Goal: Ask a question: Seek information or help from site administrators or community

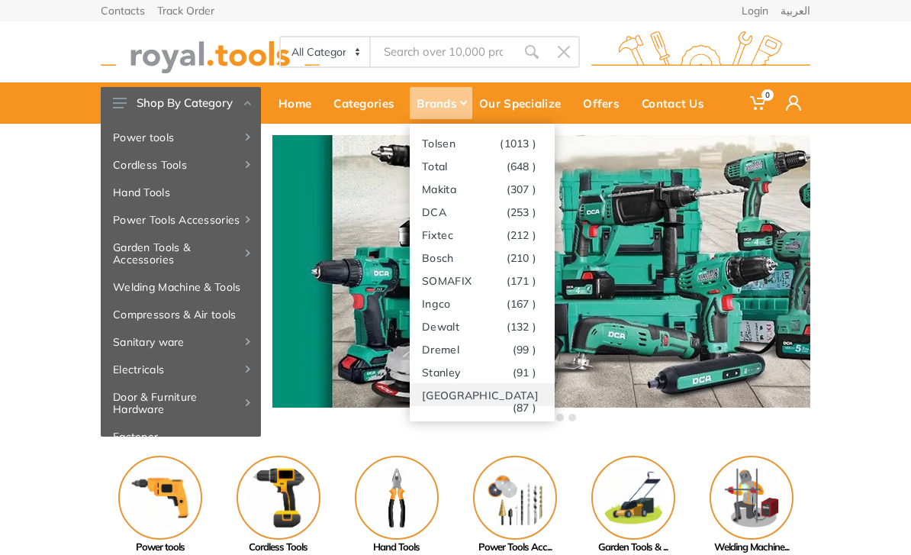
click at [479, 394] on link "[GEOGRAPHIC_DATA] (87 )" at bounding box center [482, 394] width 145 height 23
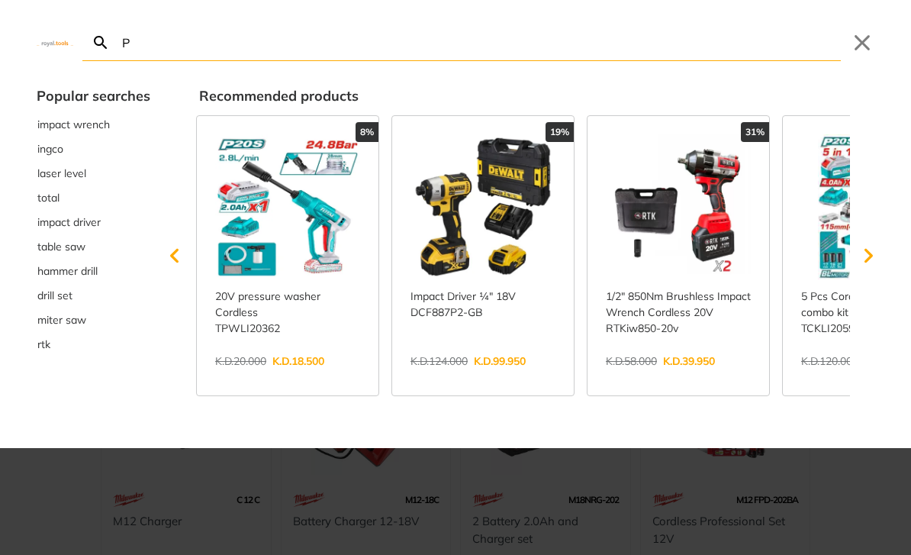
type input "Pi"
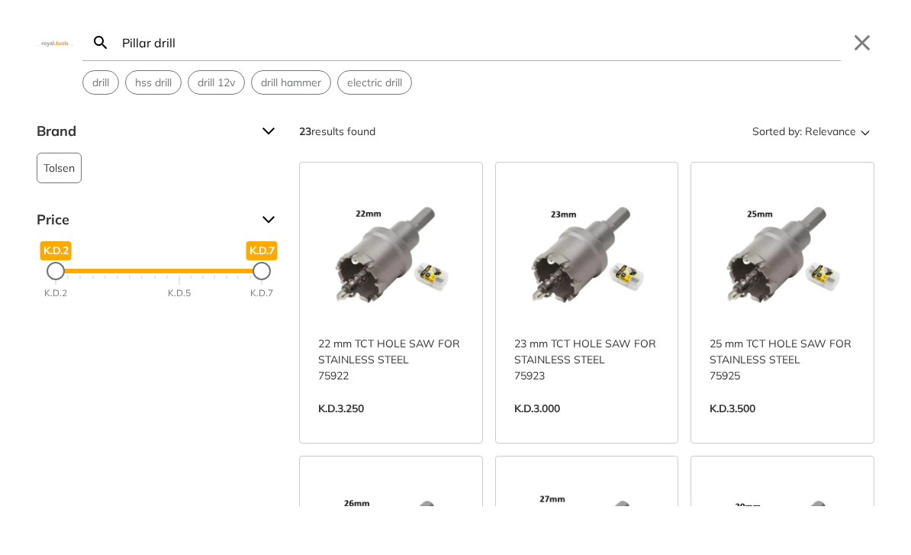
click at [198, 36] on input "Pillar drill" at bounding box center [480, 42] width 722 height 36
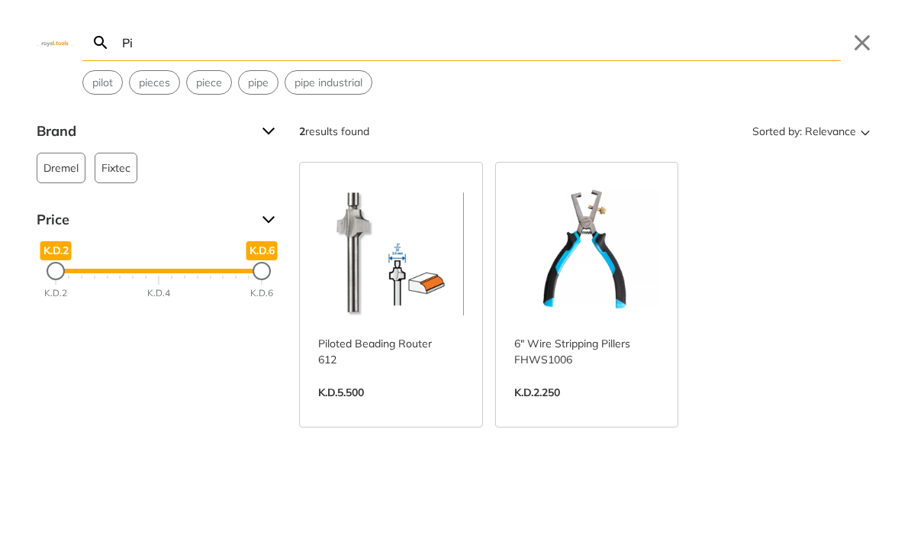
type input "P"
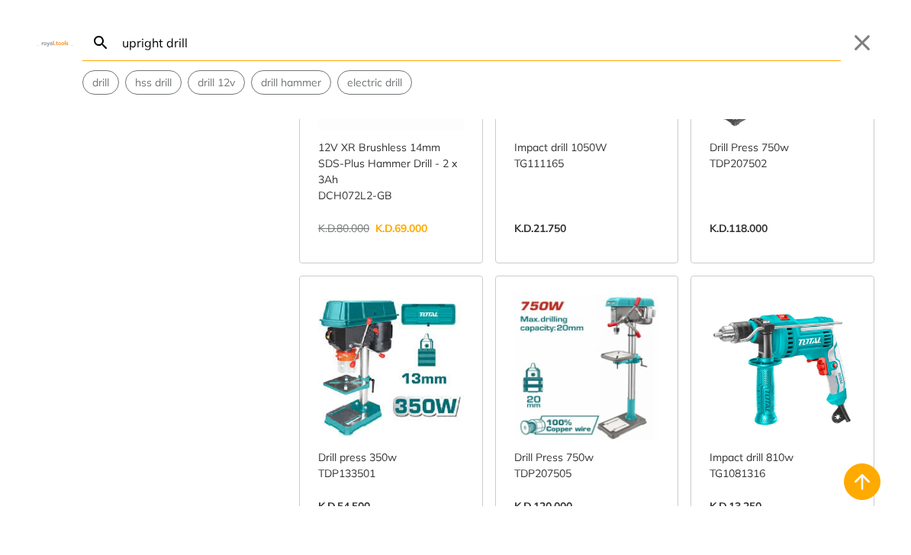
scroll to position [4876, 0]
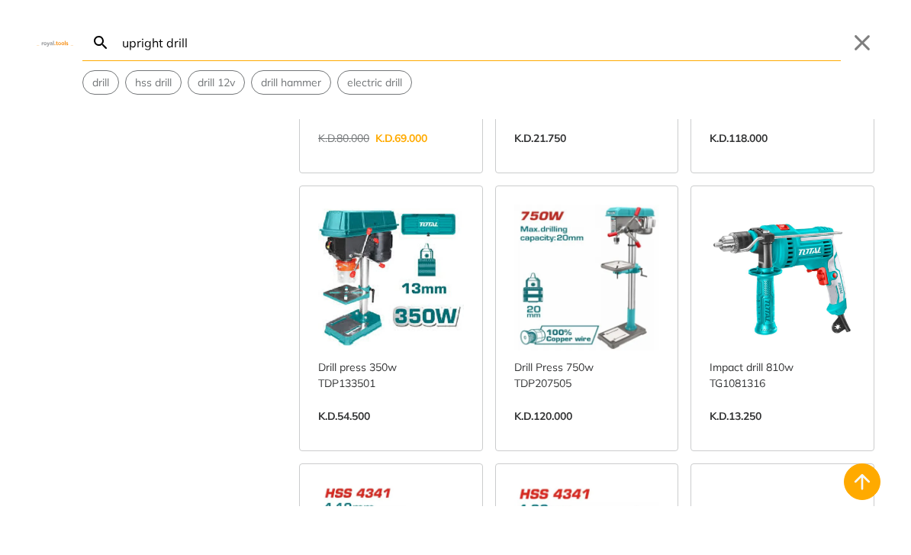
scroll to position [4935, 0]
click at [205, 45] on input "upright drill" at bounding box center [480, 42] width 722 height 36
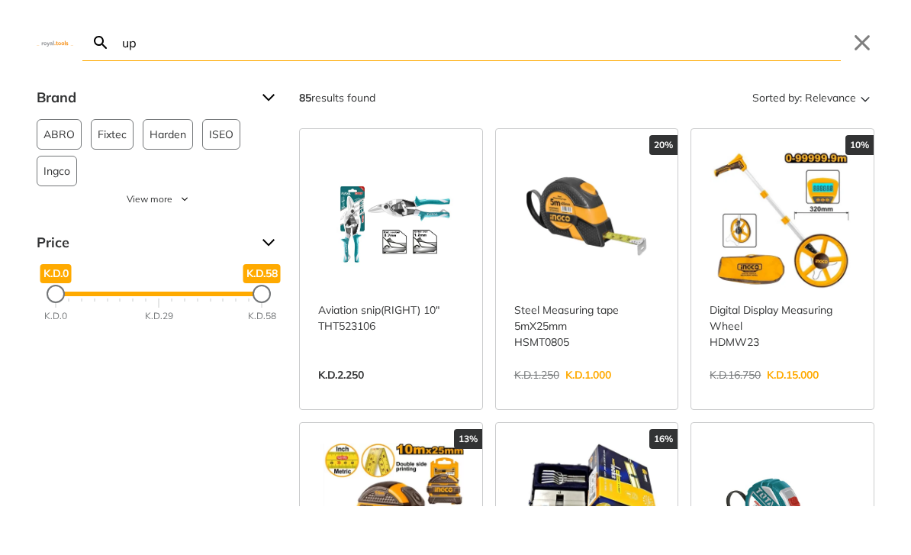
type input "u"
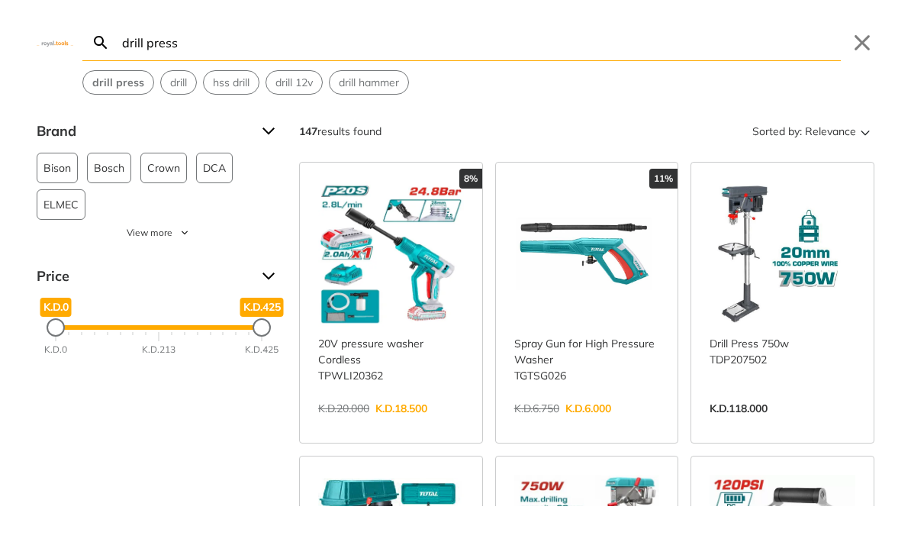
type input "drill press"
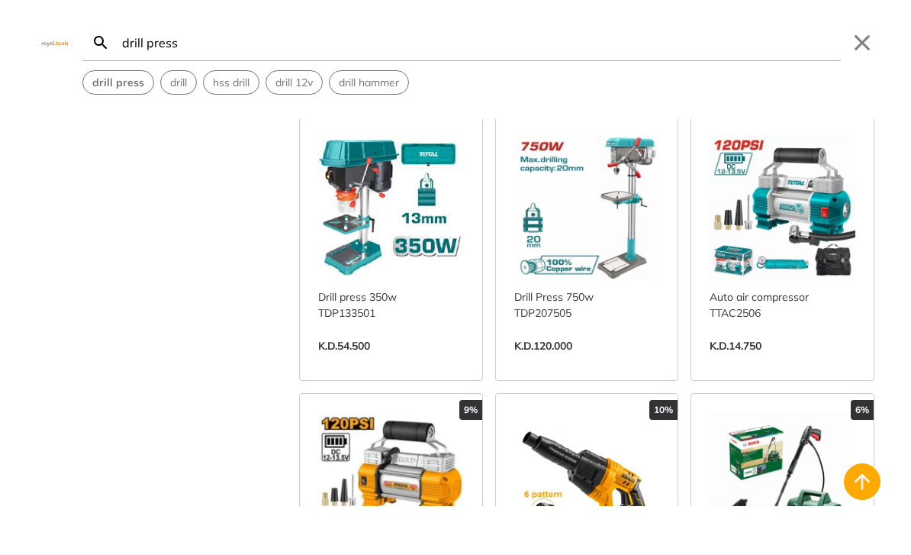
scroll to position [340, 0]
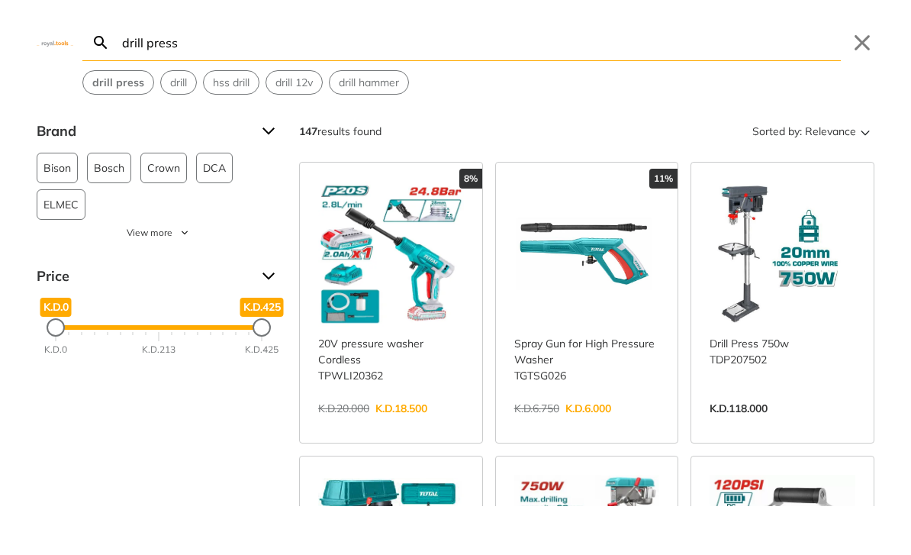
click at [797, 424] on link "View more →" at bounding box center [783, 424] width 146 height 0
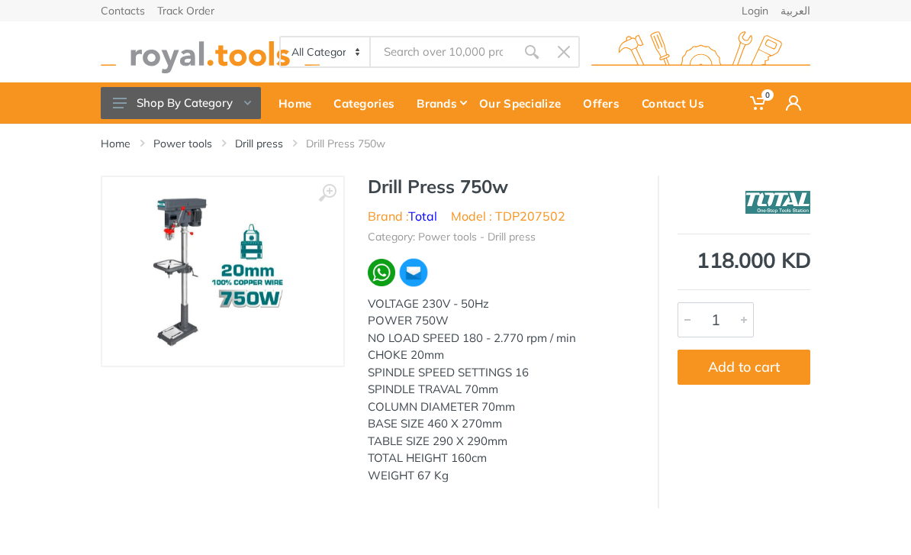
type input "drill press"
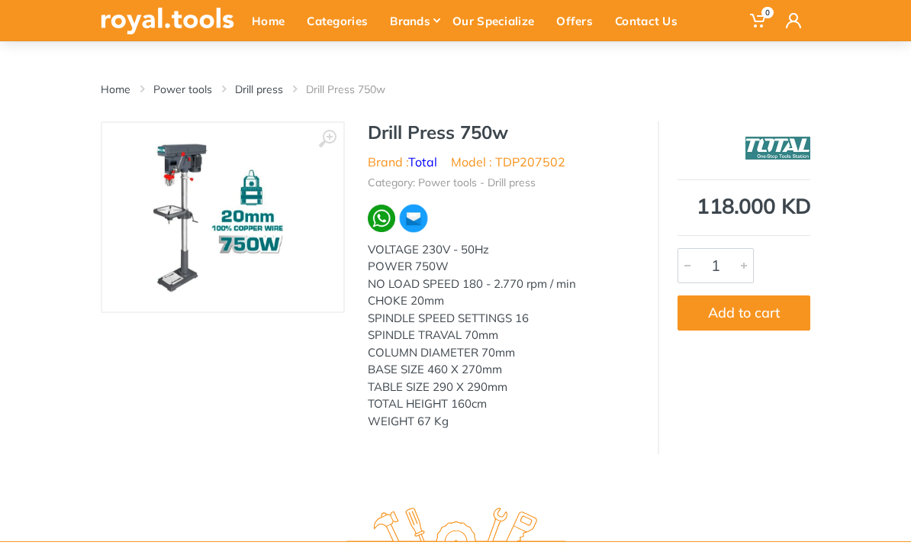
scroll to position [40, 0]
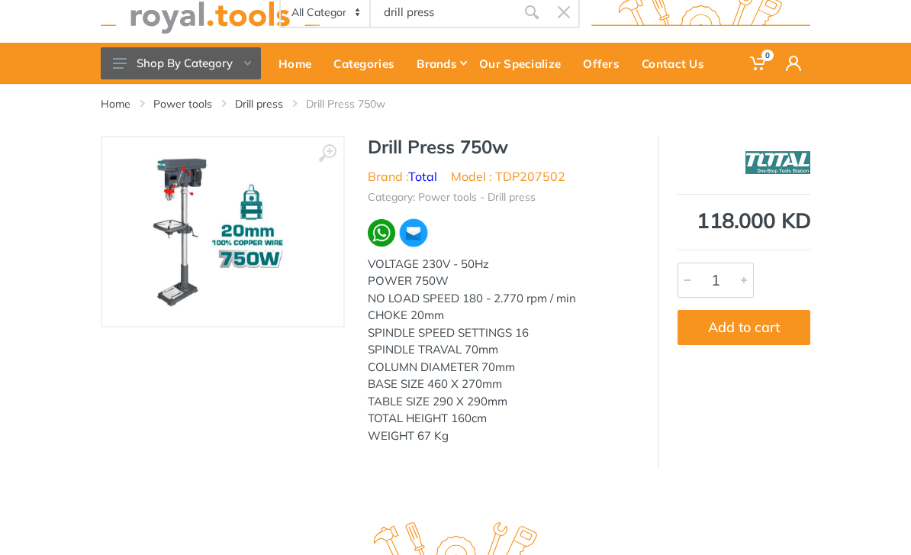
click at [520, 173] on li "Model : TDP207502" at bounding box center [508, 176] width 115 height 18
click at [547, 173] on li "Model : TDP207502" at bounding box center [508, 176] width 115 height 18
click at [546, 173] on li "Model : TDP207502" at bounding box center [508, 176] width 115 height 18
click at [253, 229] on img at bounding box center [223, 232] width 158 height 158
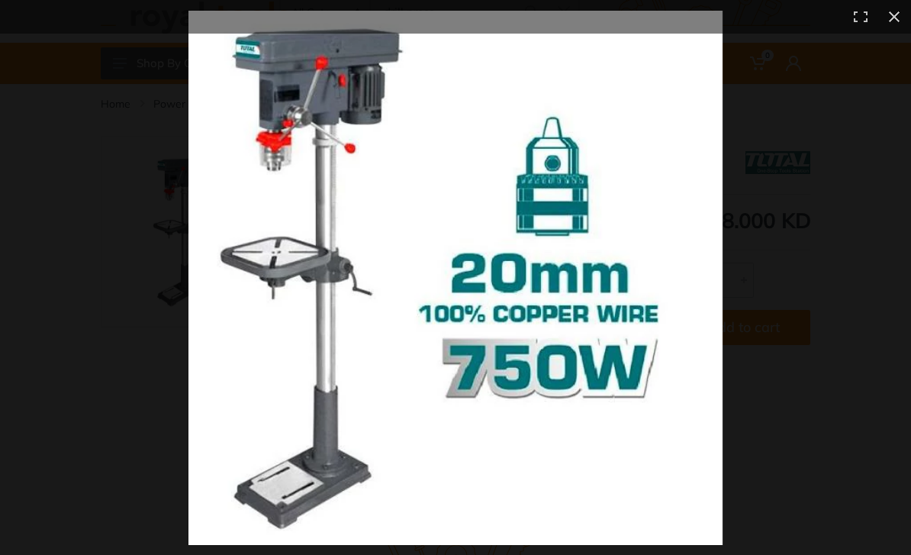
click at [902, 20] on button at bounding box center [895, 17] width 34 height 34
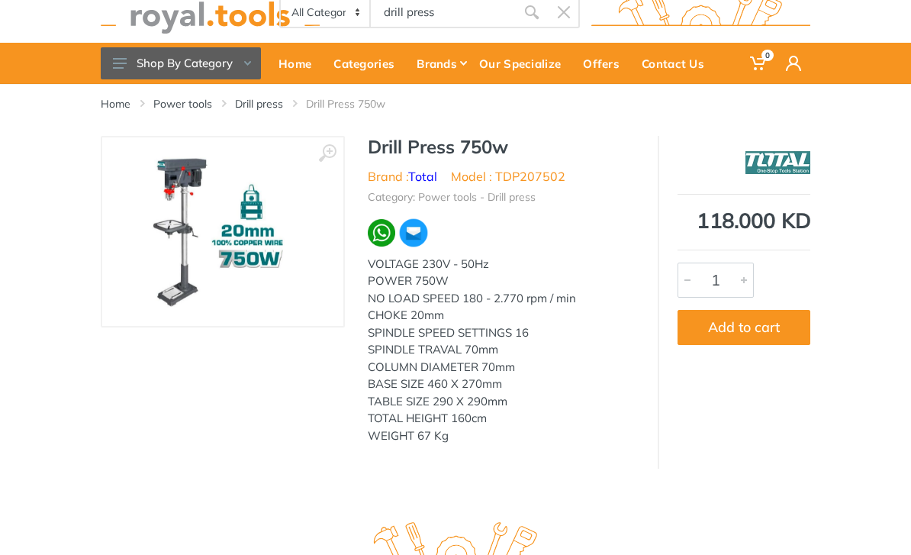
scroll to position [0, 0]
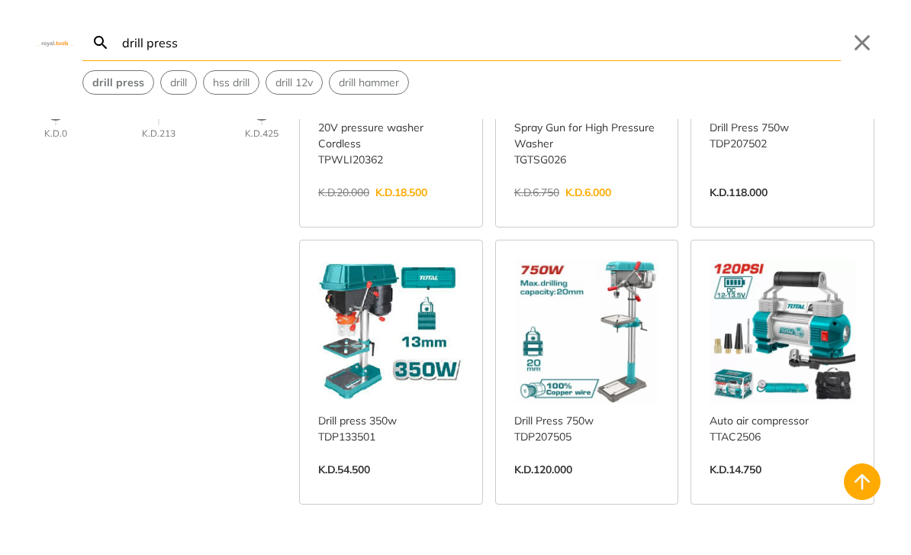
scroll to position [234, 0]
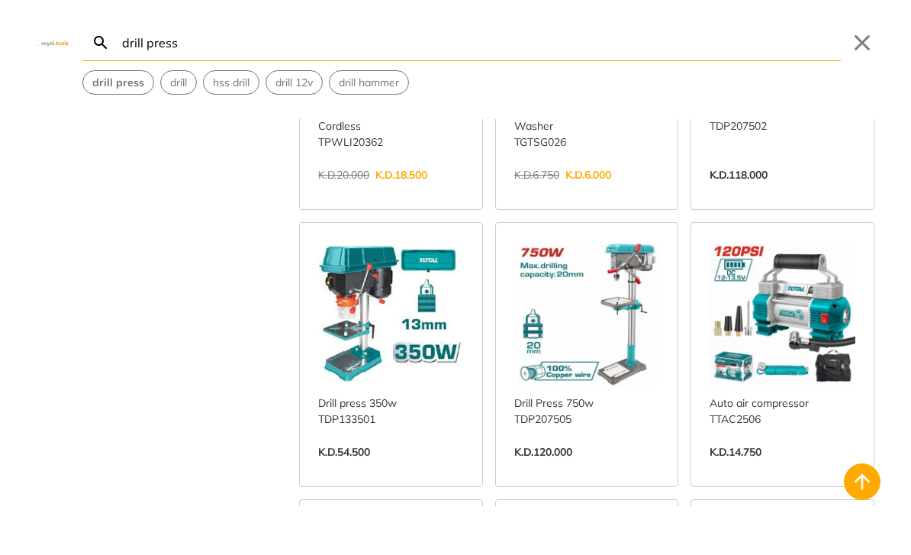
click at [641, 468] on link "View more →" at bounding box center [588, 468] width 146 height 0
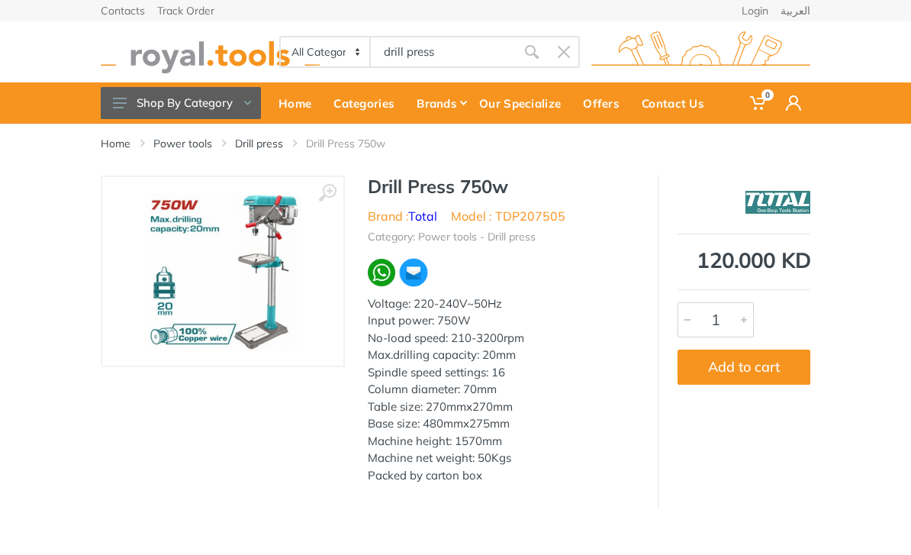
click at [285, 273] on img at bounding box center [223, 271] width 158 height 158
click at [228, 270] on img at bounding box center [223, 271] width 158 height 158
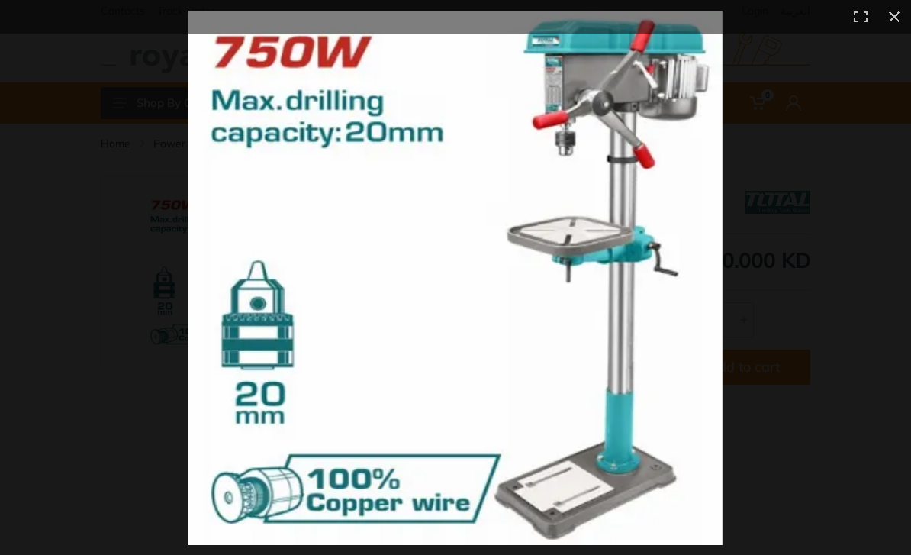
click at [902, 20] on button at bounding box center [895, 17] width 34 height 34
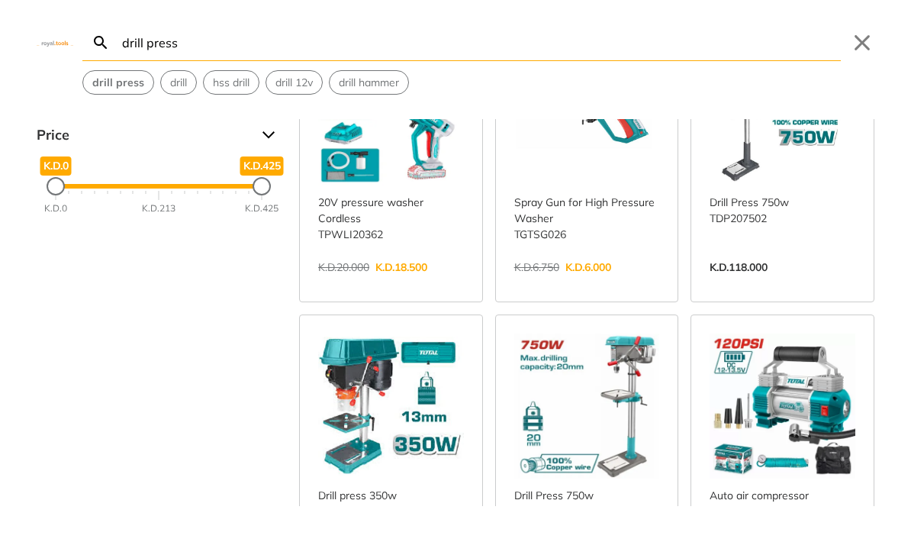
scroll to position [165, 0]
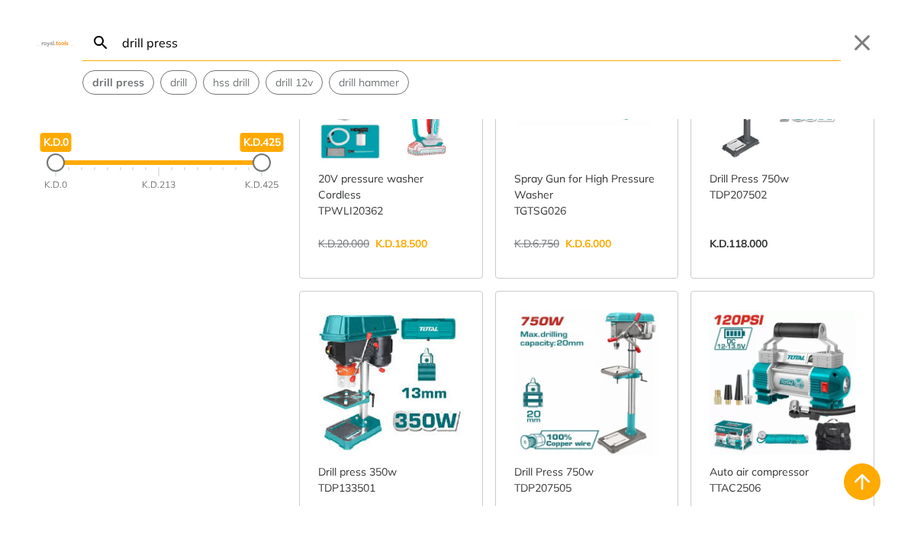
click at [363, 537] on link "View more →" at bounding box center [391, 537] width 146 height 0
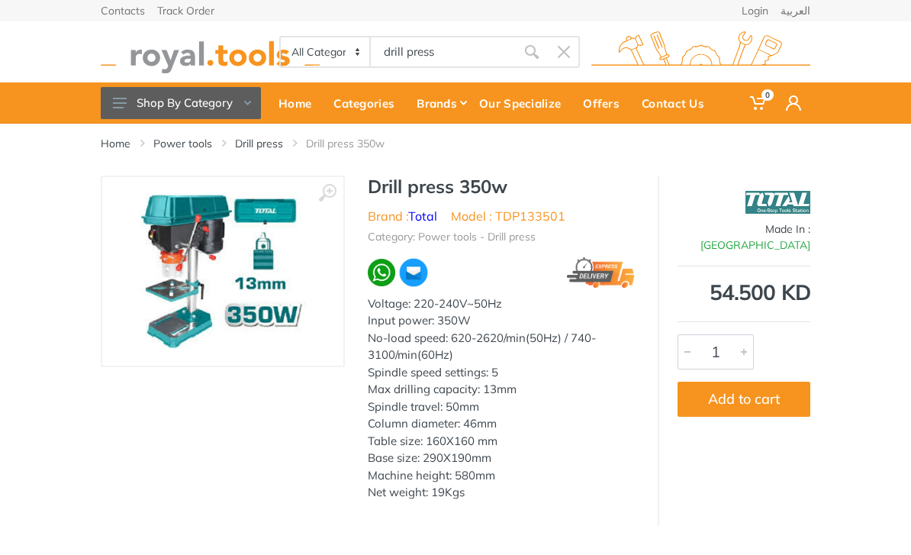
click at [210, 273] on img at bounding box center [223, 271] width 166 height 158
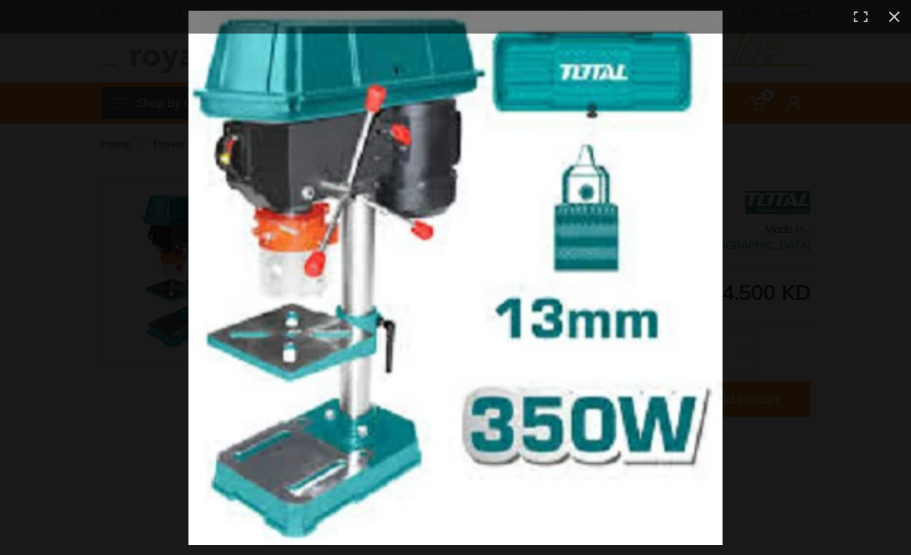
click at [885, 17] on button at bounding box center [895, 17] width 34 height 34
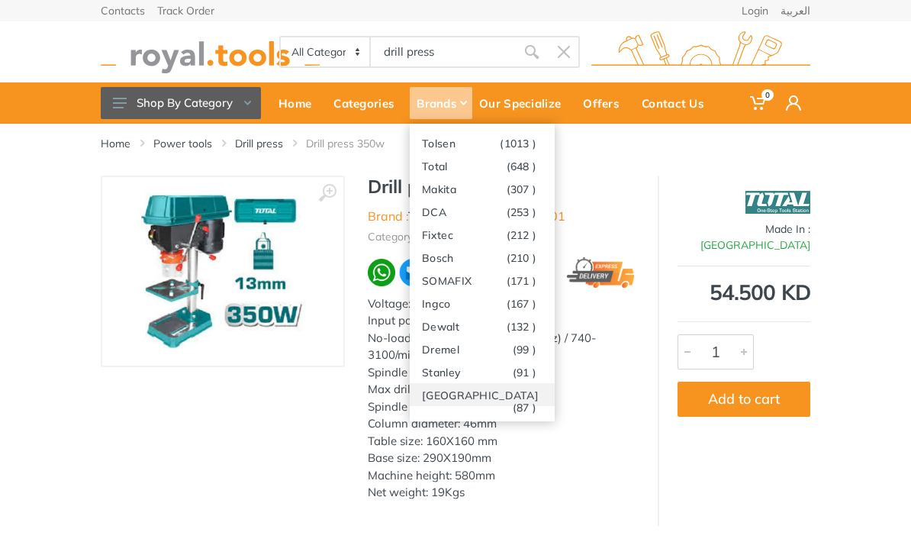
click at [481, 399] on link "Milwaukee (87 )" at bounding box center [482, 394] width 145 height 23
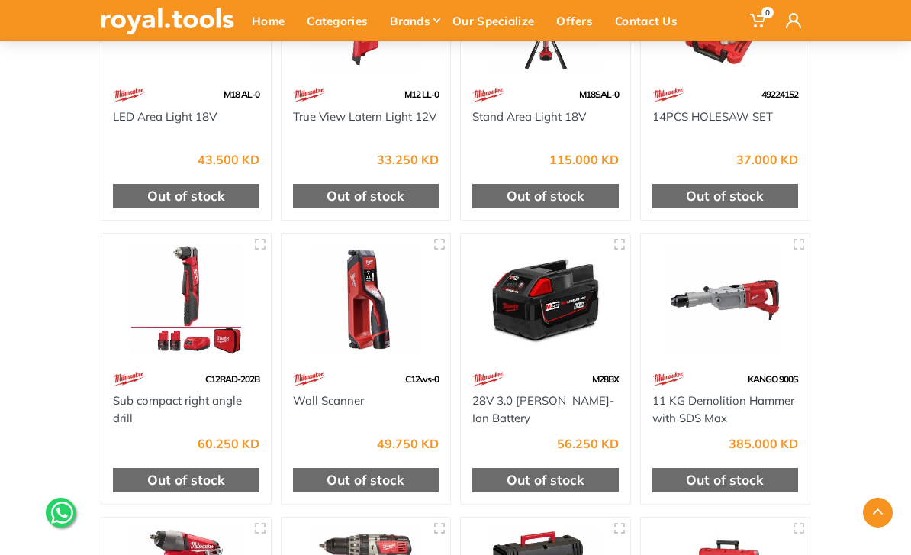
scroll to position [5274, 0]
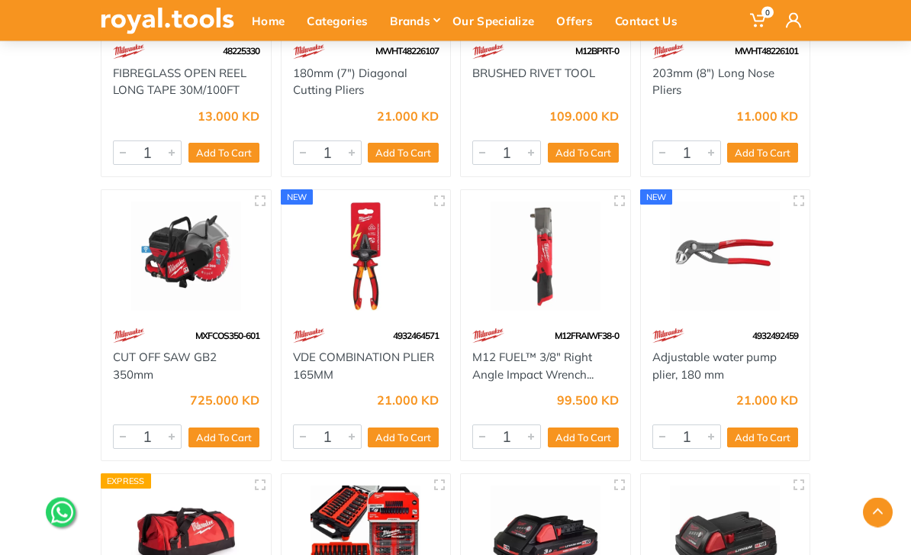
scroll to position [2465, 0]
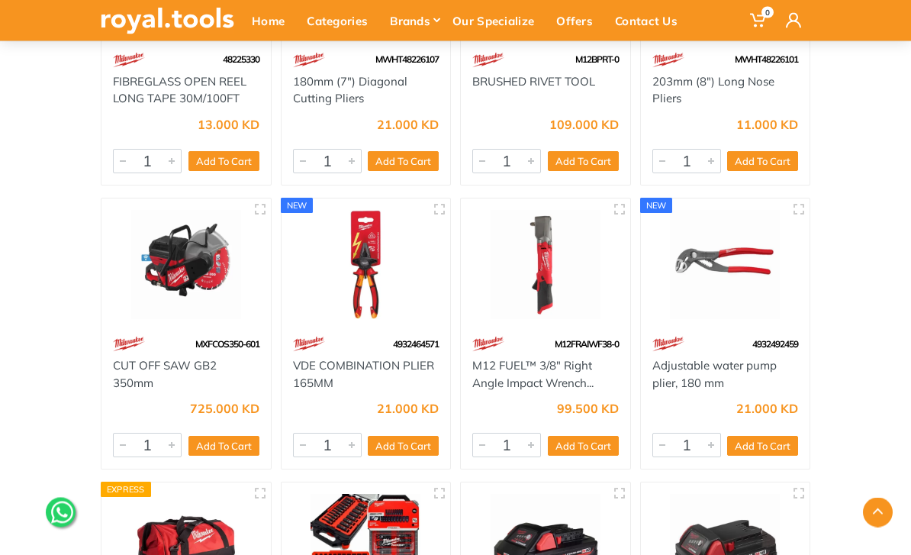
click at [659, 18] on div "Contact Us" at bounding box center [650, 21] width 85 height 32
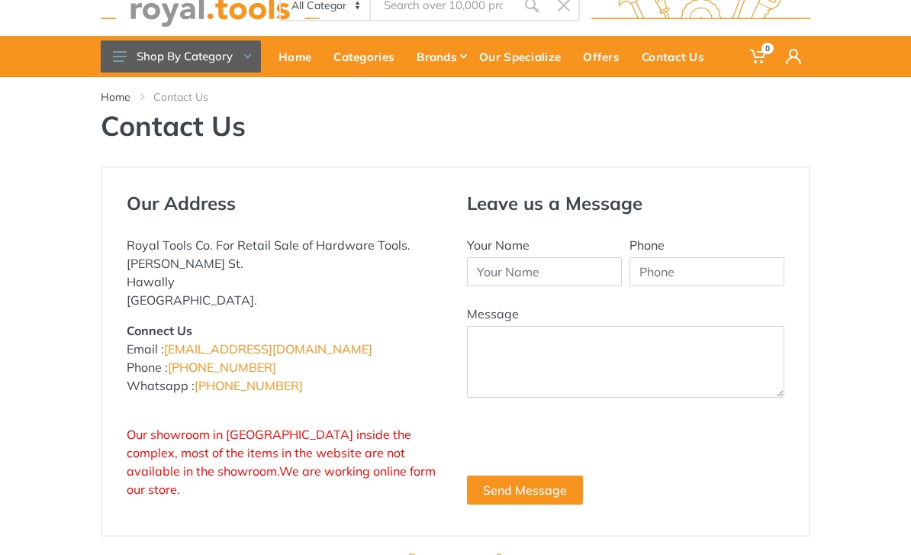
scroll to position [48, 0]
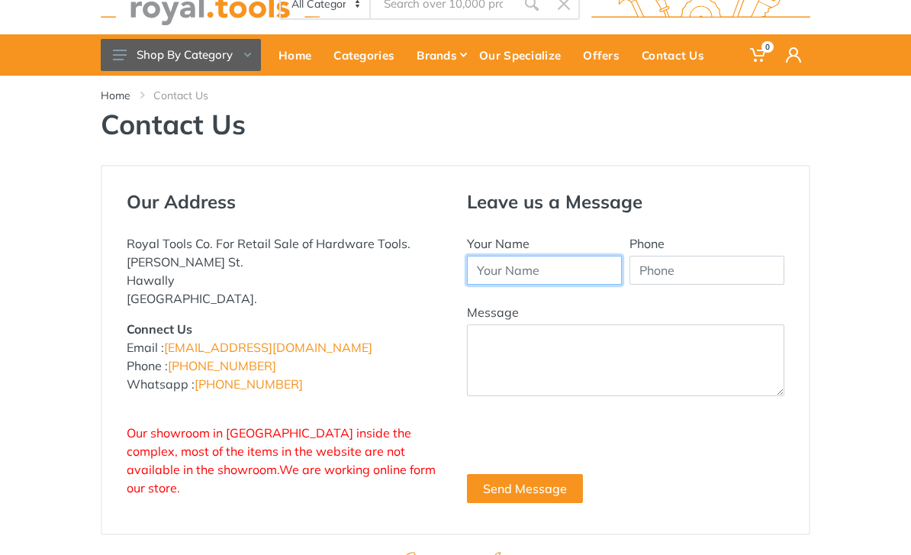
click at [515, 272] on input "Your Name" at bounding box center [544, 270] width 155 height 29
type input "Ross"
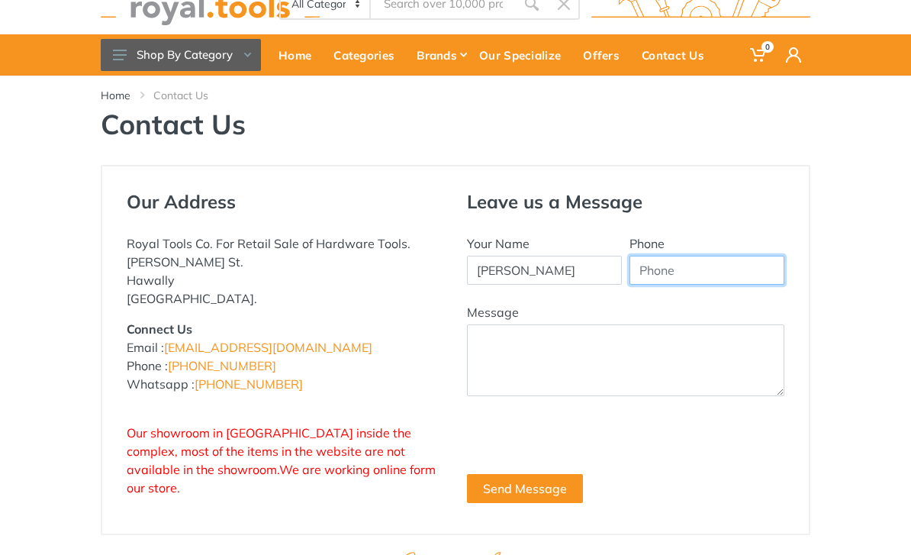
click at [671, 266] on input "Phone" at bounding box center [707, 270] width 155 height 29
type input "+447454489008"
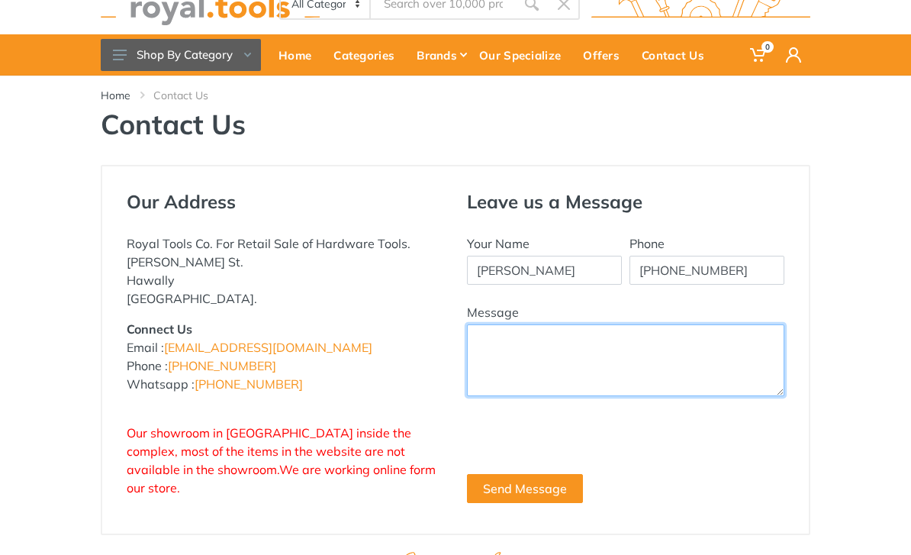
click at [495, 332] on textarea "Message" at bounding box center [626, 360] width 318 height 72
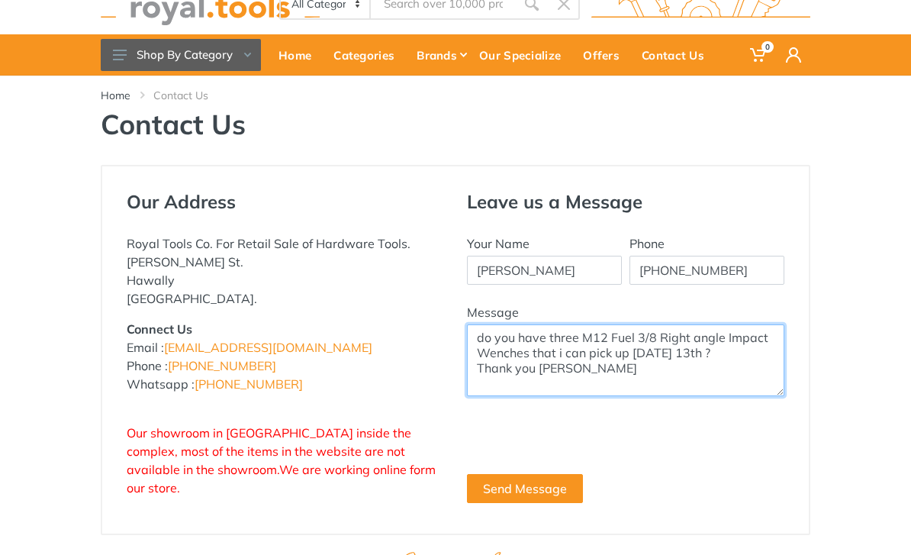
click at [585, 337] on textarea "do you have three M12 Fuel 3/8 Right angle Impact Wenches that i can pick up Mo…" at bounding box center [626, 360] width 318 height 72
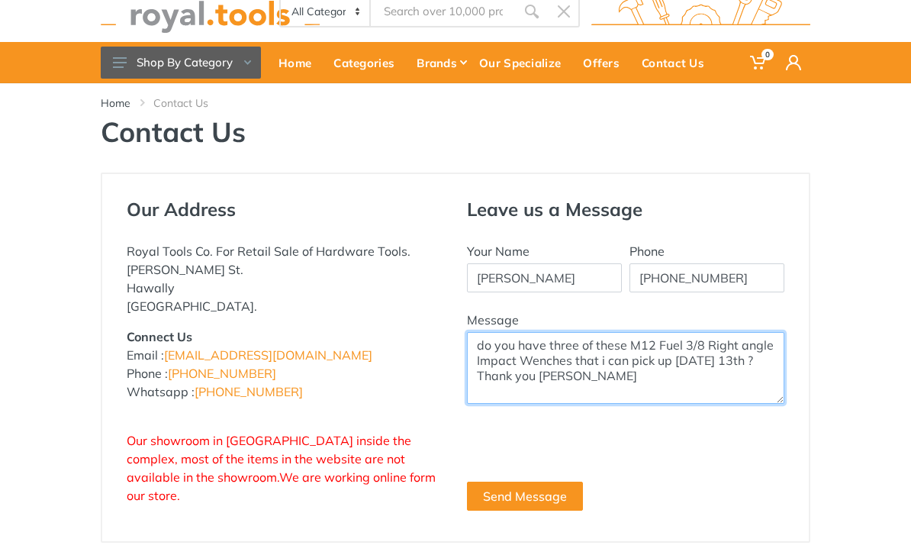
scroll to position [39, 0]
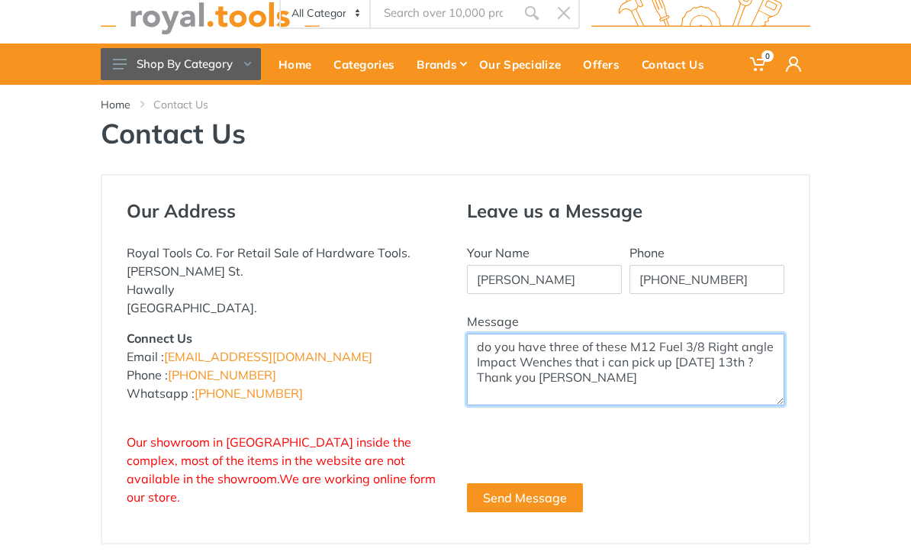
type textarea "do you have three of these M12 Fuel 3/8 Right angle Impact Wenches that i can p…"
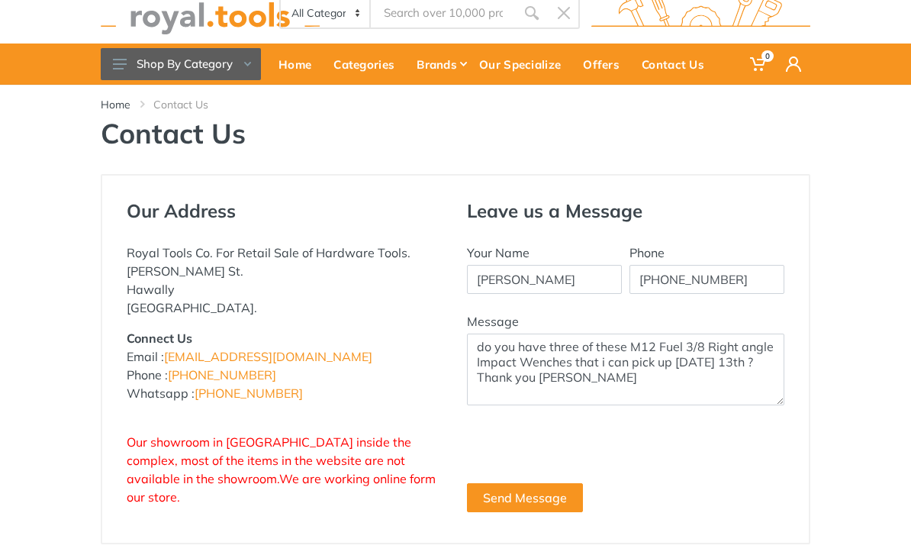
click at [560, 495] on button "Send Message" at bounding box center [525, 497] width 116 height 29
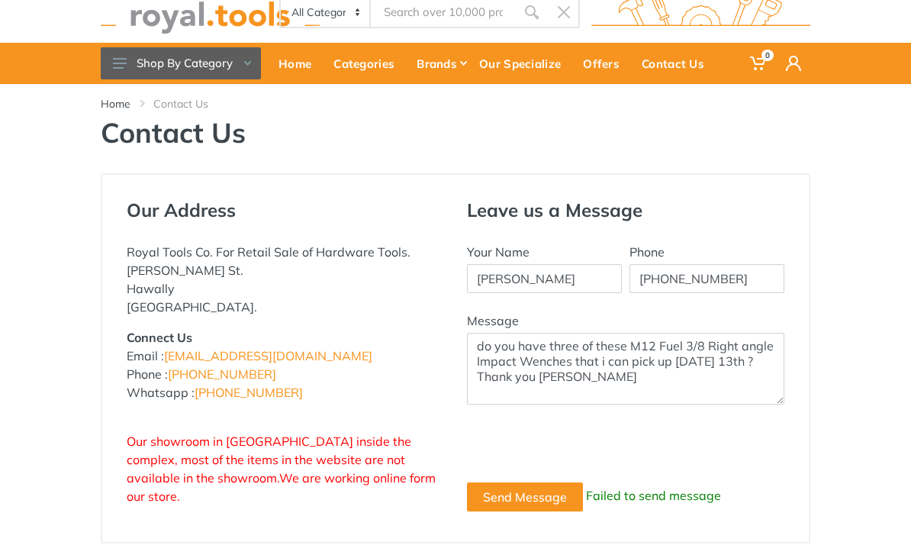
click at [39, 416] on div "Our Address Royal Tools Co. For Retail Sale of Hardware Tools. Abdullah Al-Othm…" at bounding box center [455, 359] width 911 height 370
click at [676, 56] on div "Contact Us" at bounding box center [677, 64] width 85 height 32
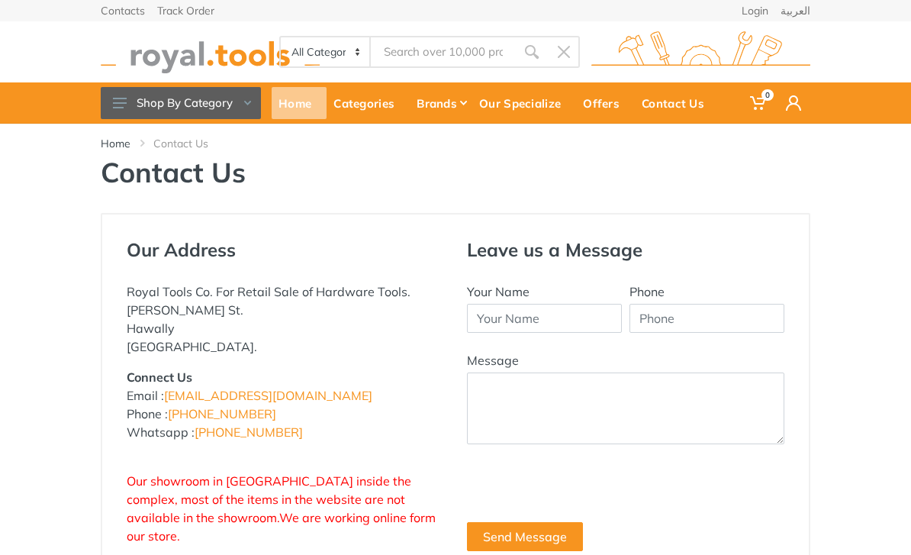
click at [301, 91] on div "Home" at bounding box center [299, 103] width 55 height 32
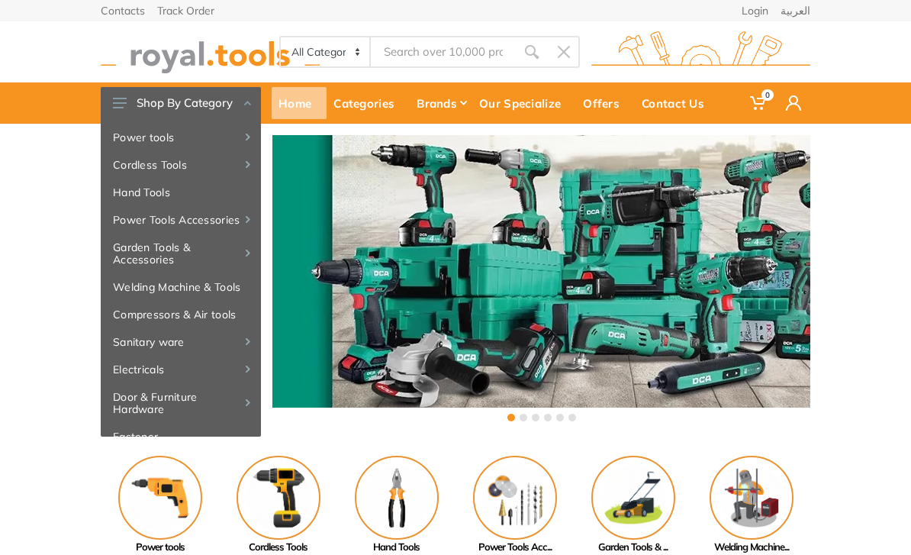
click at [300, 97] on div "Home" at bounding box center [299, 103] width 55 height 32
click at [678, 100] on div "Contact Us" at bounding box center [677, 103] width 85 height 32
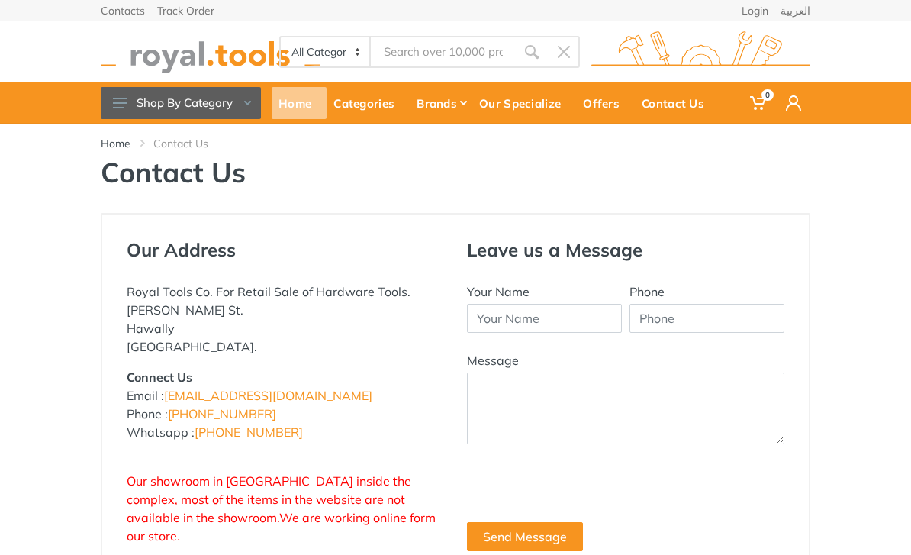
click at [293, 97] on div "Home" at bounding box center [299, 103] width 55 height 32
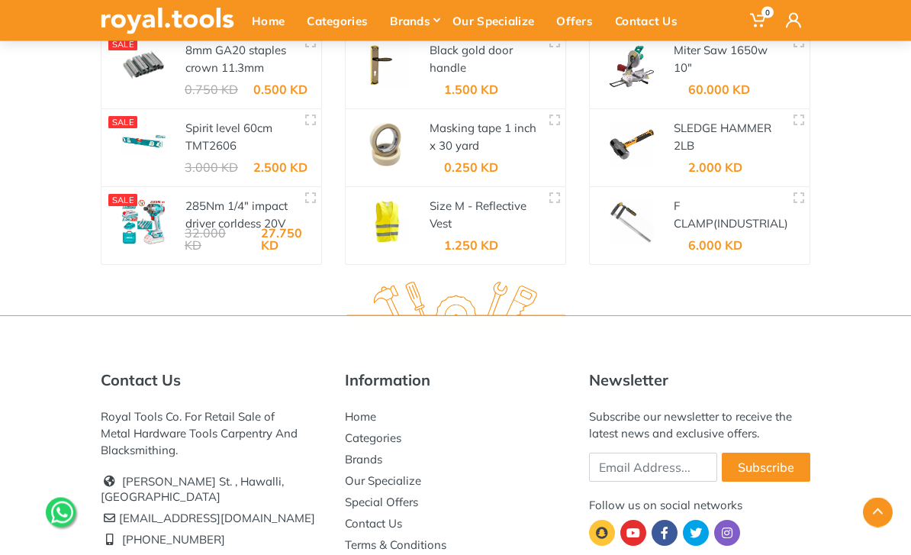
scroll to position [2573, 0]
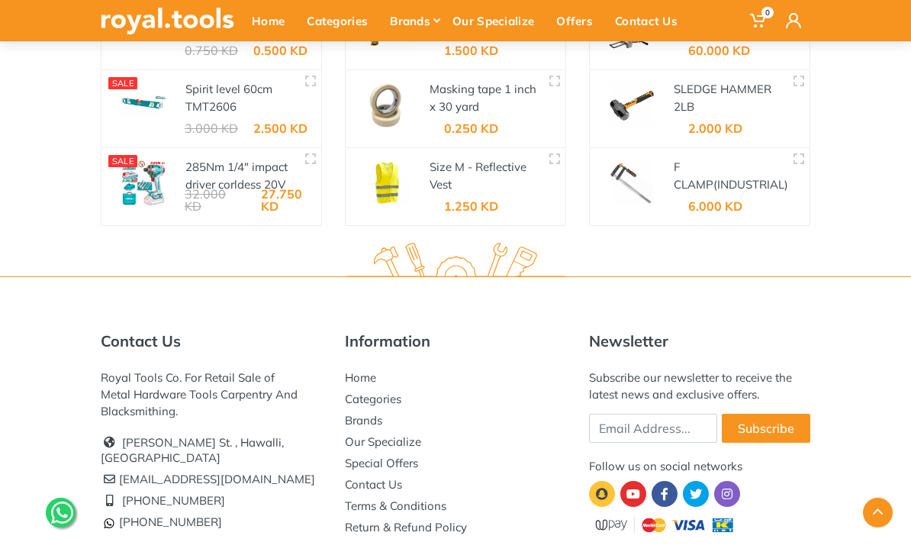
click at [397, 477] on link "Contact Us" at bounding box center [373, 484] width 57 height 15
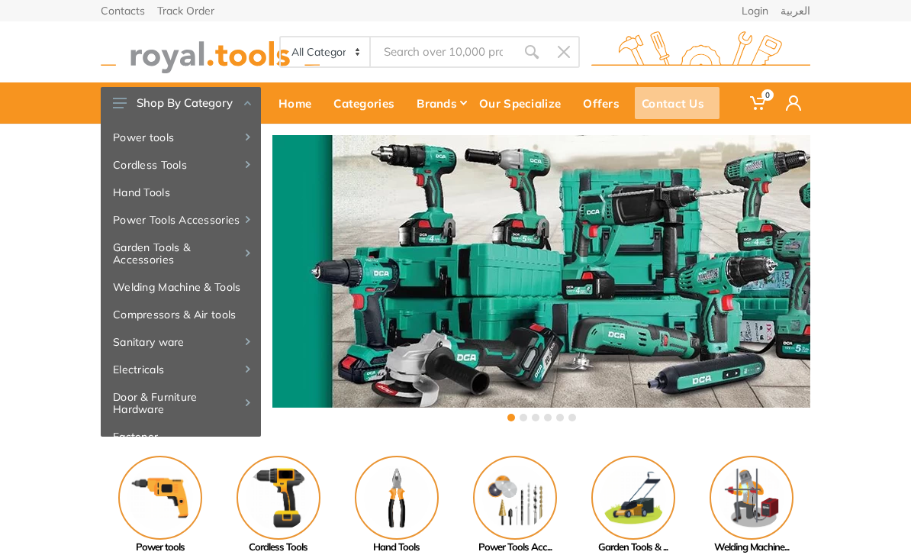
click at [673, 92] on div "Contact Us" at bounding box center [677, 103] width 85 height 32
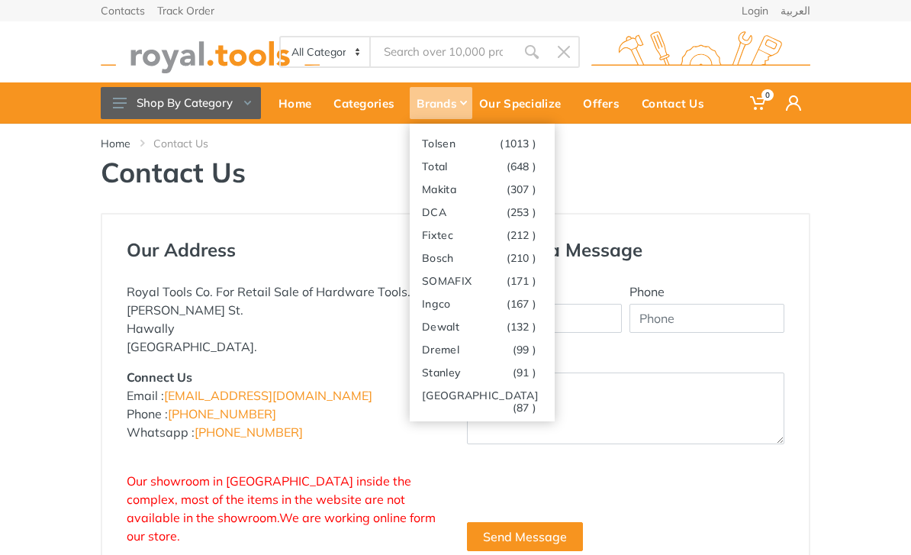
click at [467, 402] on link "[GEOGRAPHIC_DATA] (87 )" at bounding box center [482, 394] width 145 height 23
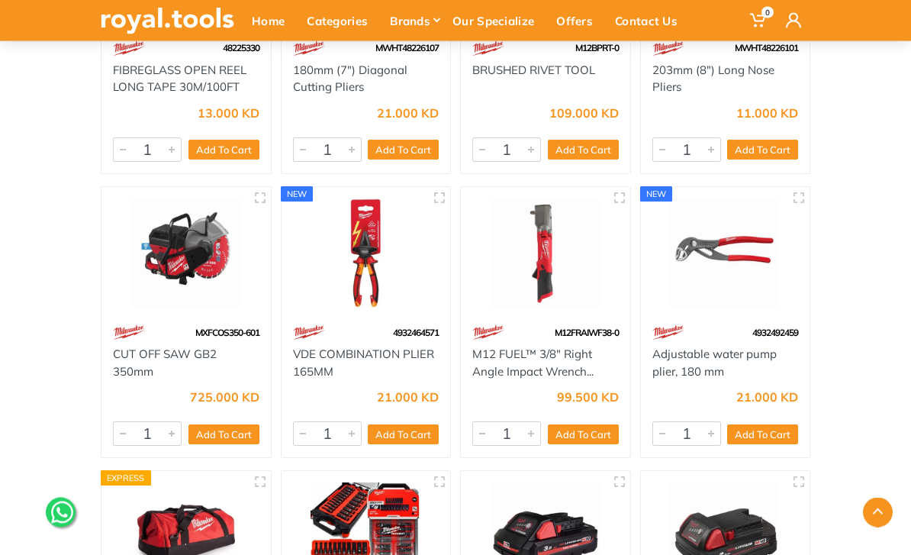
scroll to position [2477, 0]
click at [534, 438] on div at bounding box center [531, 433] width 18 height 23
click at [540, 437] on input "2" at bounding box center [507, 433] width 69 height 24
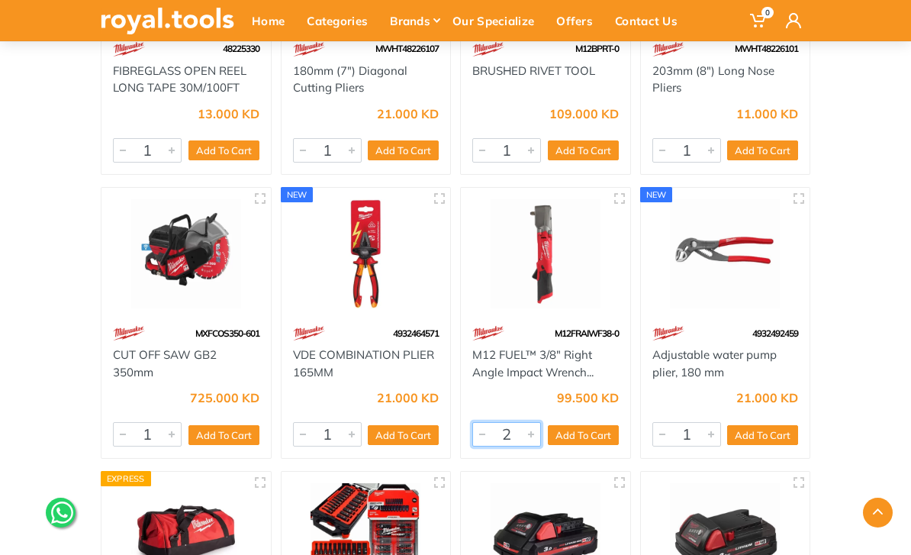
type input "3"
click at [536, 438] on div at bounding box center [531, 434] width 18 height 23
